Goal: Information Seeking & Learning: Learn about a topic

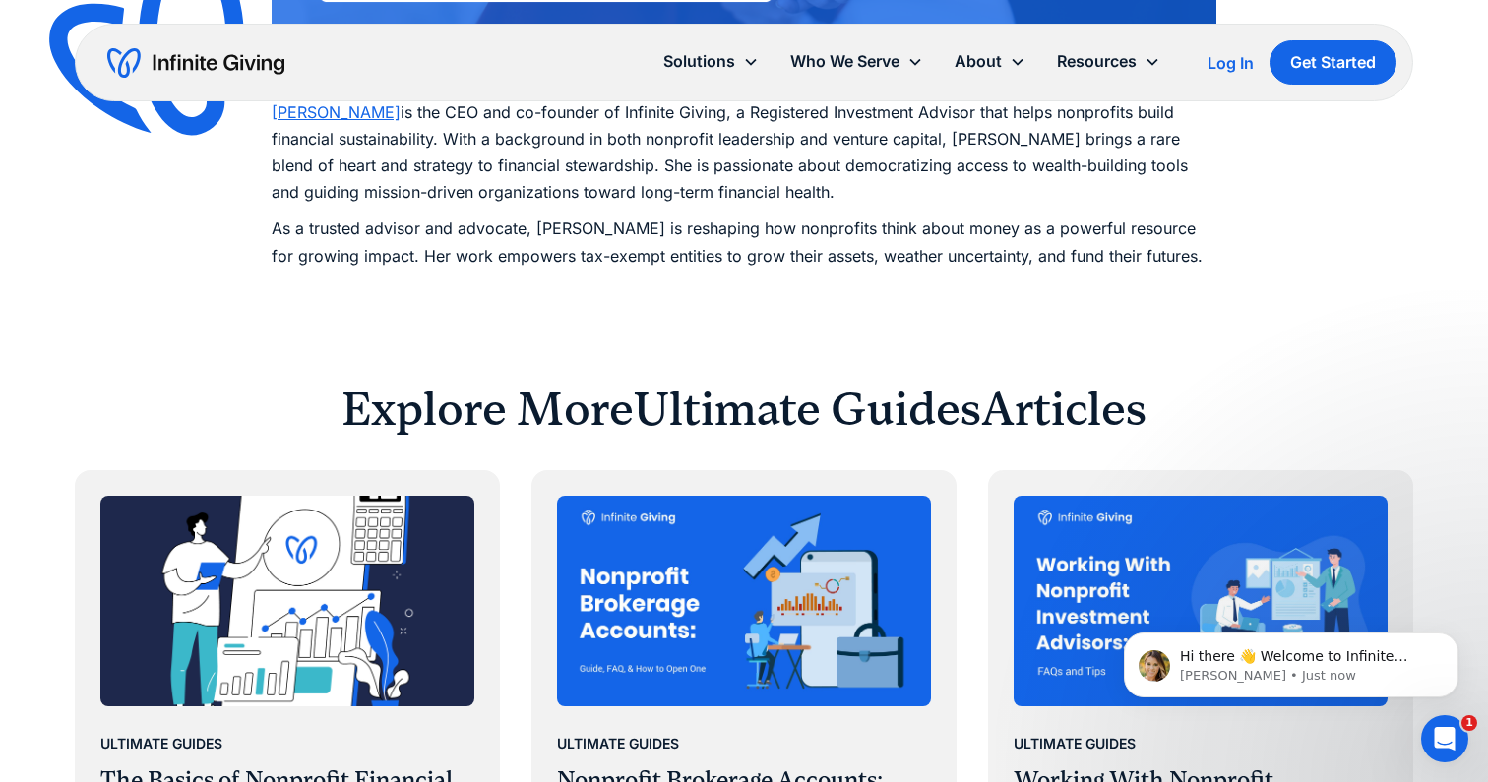
scroll to position [16038, 0]
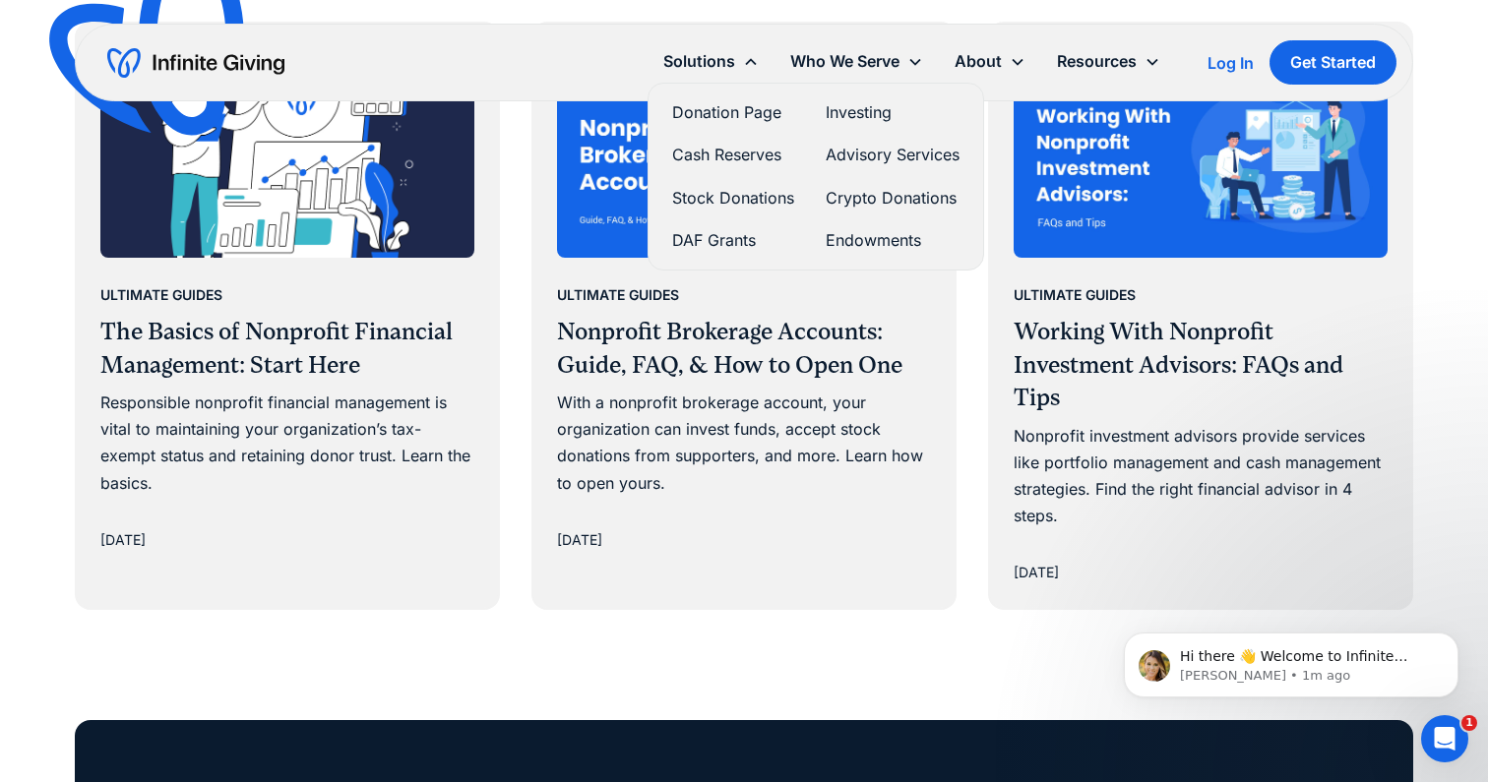
click at [696, 112] on link "Donation Page" at bounding box center [733, 112] width 122 height 27
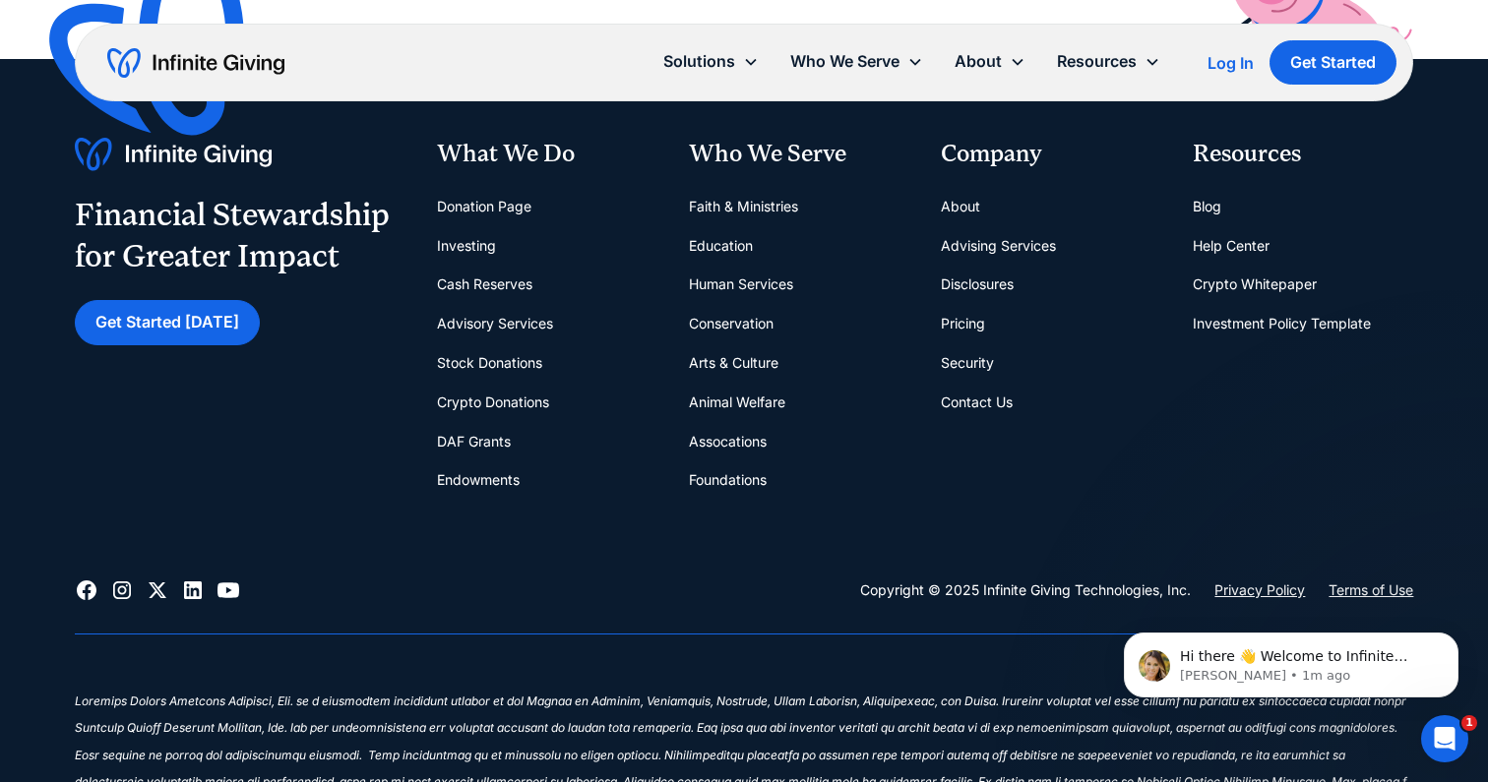
scroll to position [4183, 0]
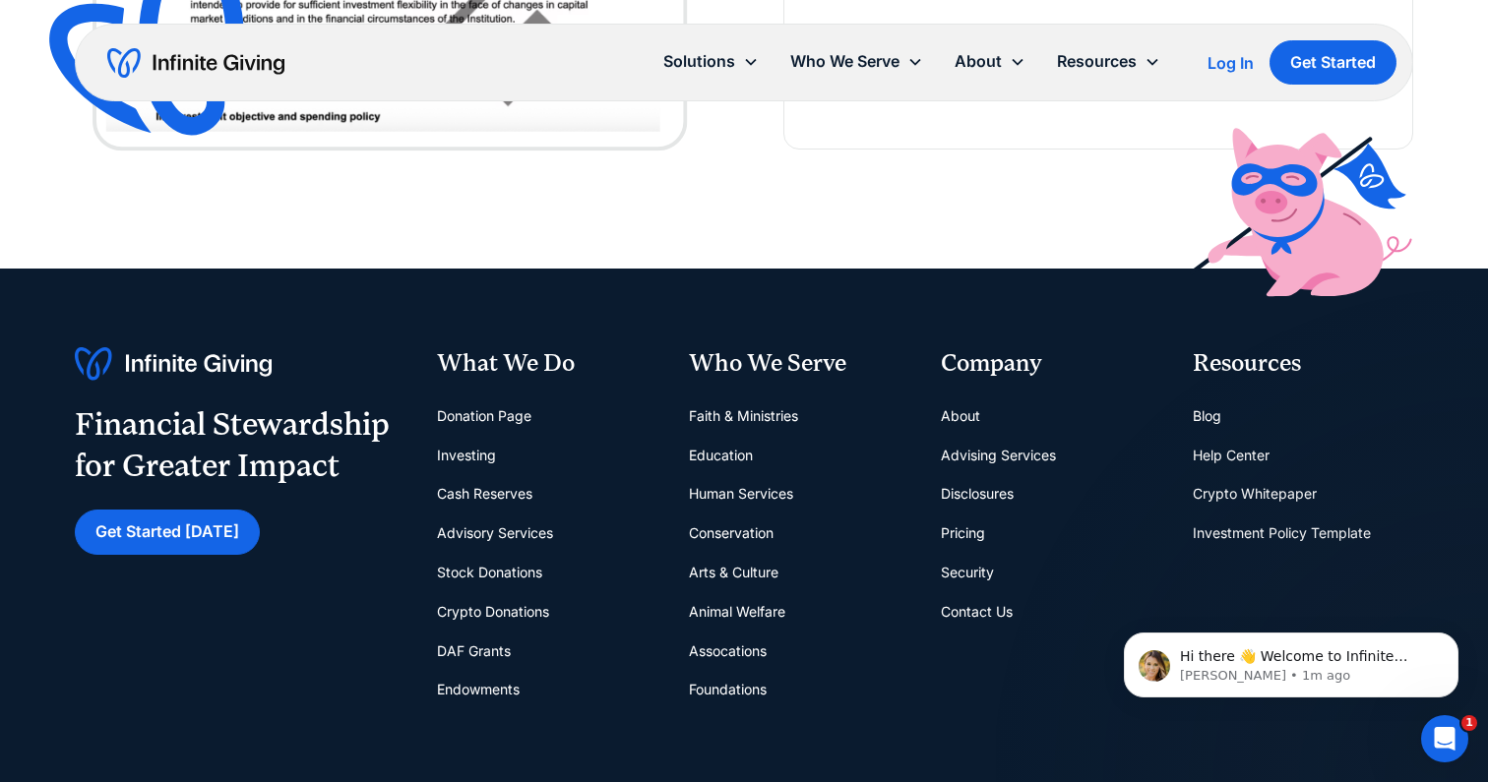
click at [970, 541] on link "Pricing" at bounding box center [963, 533] width 44 height 39
